Goal: Subscribe to service/newsletter

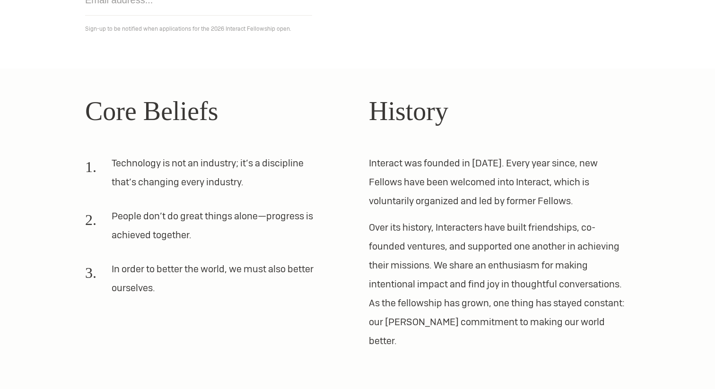
scroll to position [264, 0]
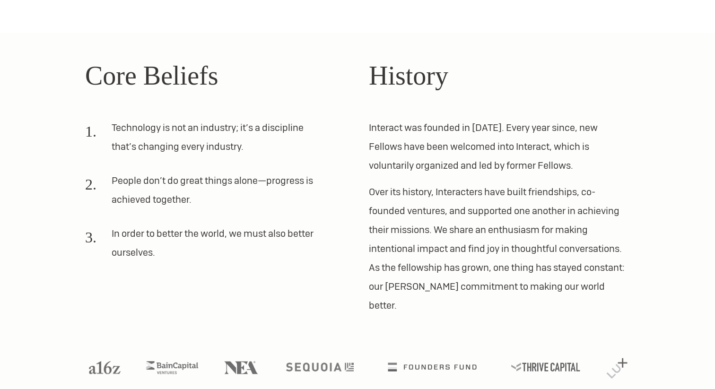
click at [241, 125] on li "Technology is not an industry; it’s a discipline that’s changing every industry." at bounding box center [204, 140] width 238 height 45
click at [472, 145] on p "Interact was founded in [DATE]. Every year since, new Fellows have been welcome…" at bounding box center [499, 146] width 261 height 57
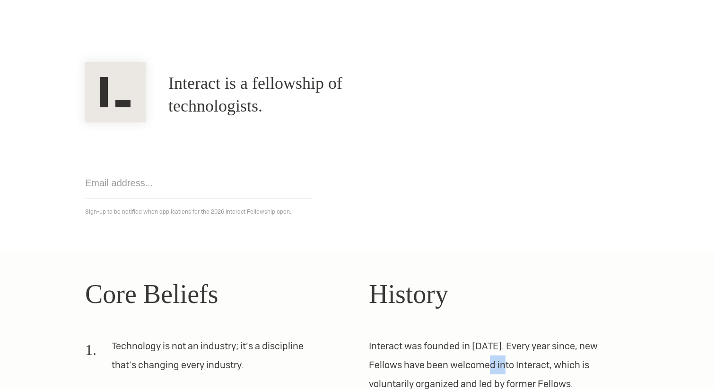
scroll to position [33, 0]
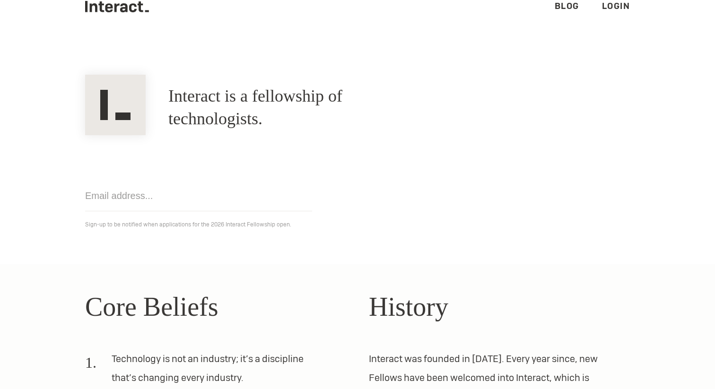
click at [242, 200] on input "email" at bounding box center [198, 196] width 227 height 31
type input "[PERSON_NAME][EMAIL_ADDRESS][PERSON_NAME][DOMAIN_NAME]"
click input "Get notified" at bounding box center [0, 0] width 0 height 0
